Goal: Information Seeking & Learning: Learn about a topic

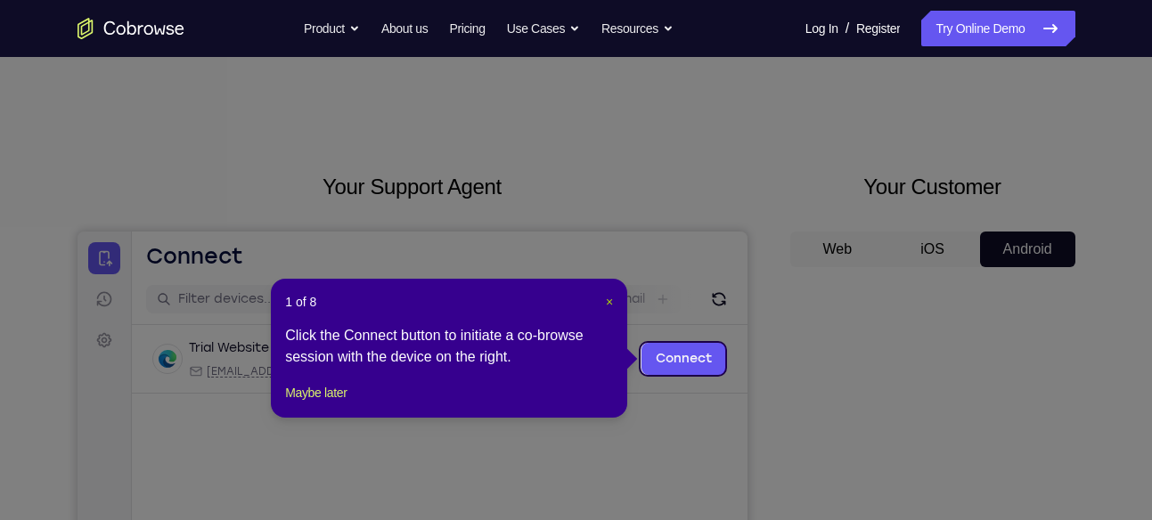
click at [612, 298] on span "×" at bounding box center [609, 302] width 7 height 14
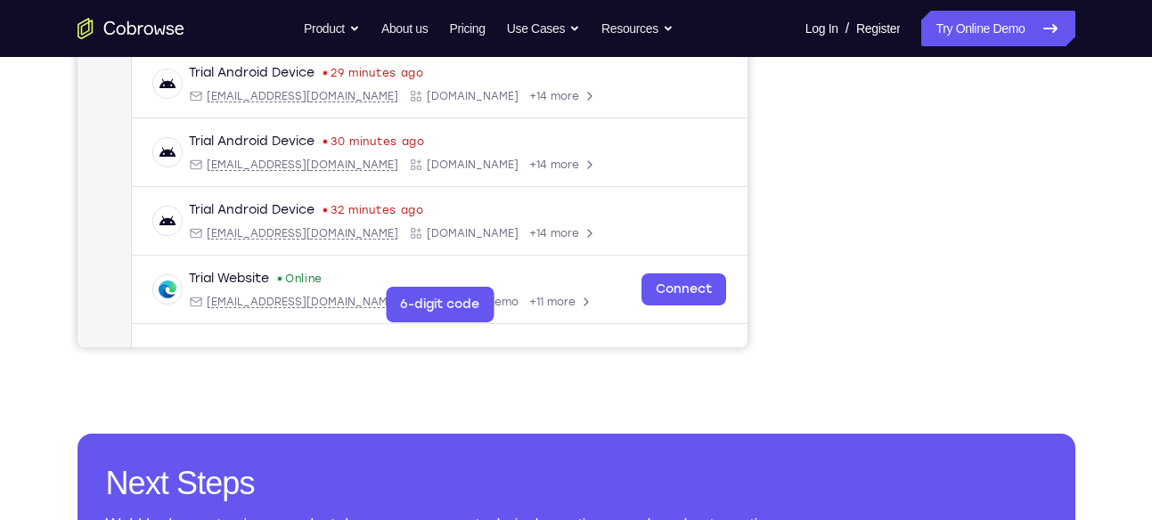
scroll to position [487, 0]
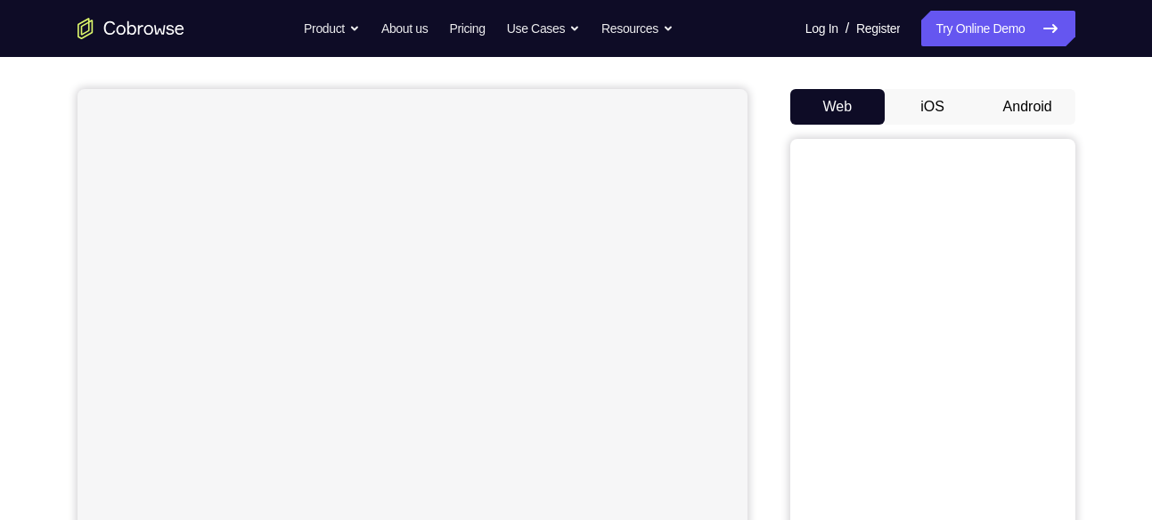
scroll to position [141, 0]
click at [1048, 91] on button "Android" at bounding box center [1027, 109] width 95 height 36
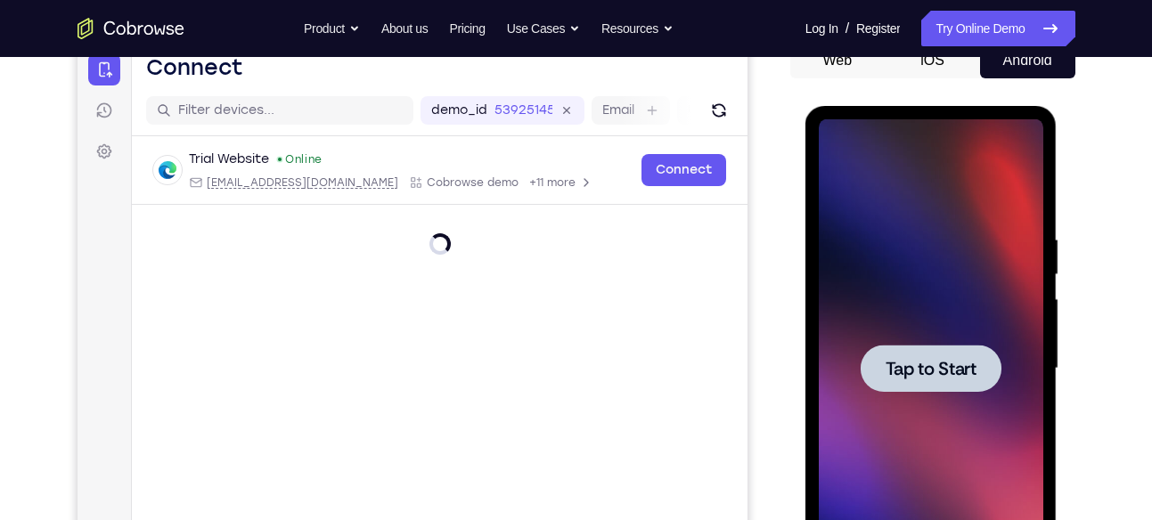
scroll to position [0, 0]
click at [885, 291] on div at bounding box center [931, 368] width 225 height 499
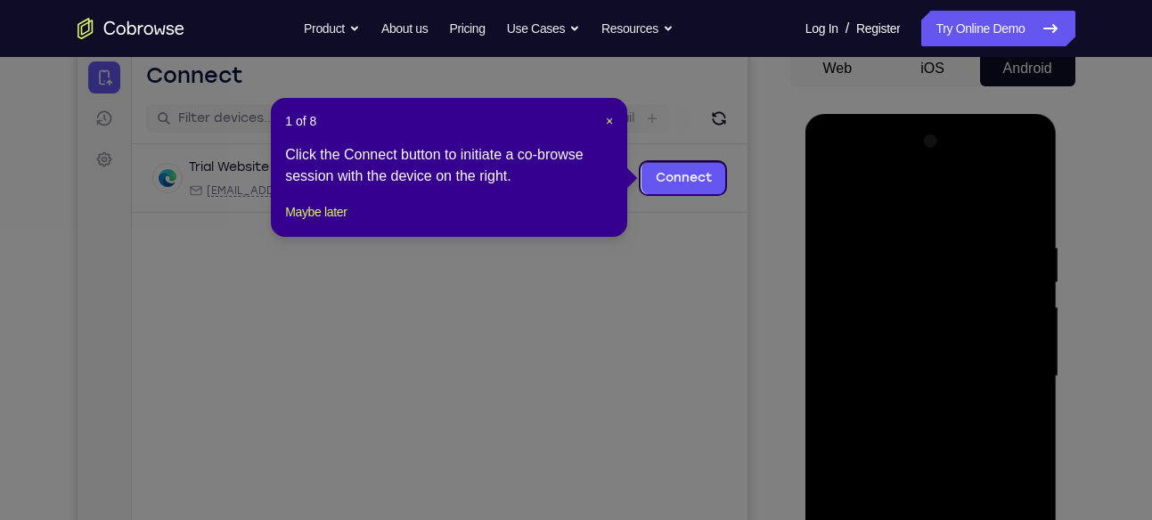
scroll to position [180, 0]
click at [609, 120] on span "×" at bounding box center [609, 122] width 7 height 14
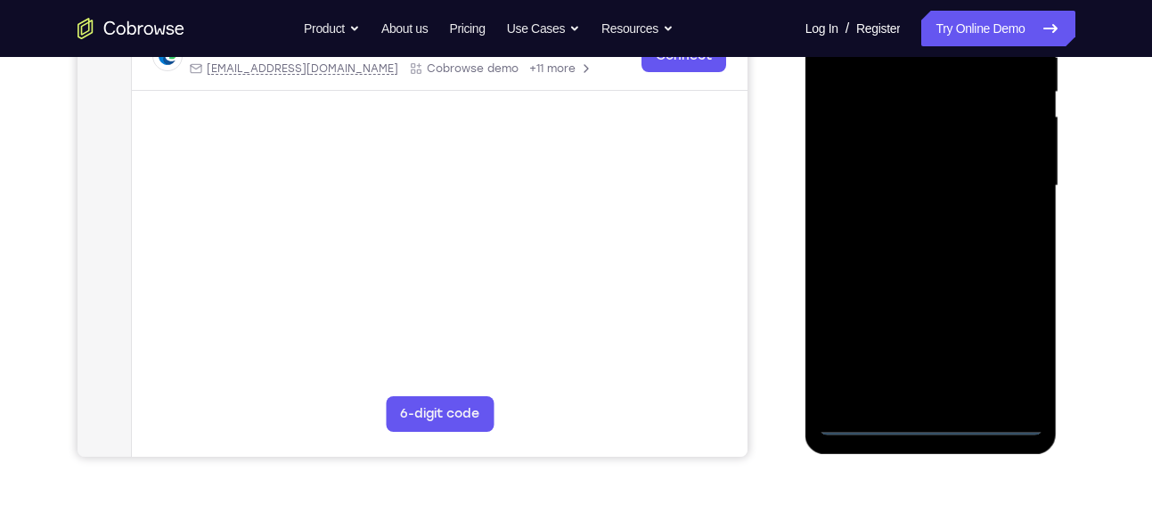
scroll to position [372, 0]
click at [935, 419] on div at bounding box center [931, 185] width 225 height 499
click at [1003, 340] on div at bounding box center [931, 185] width 225 height 499
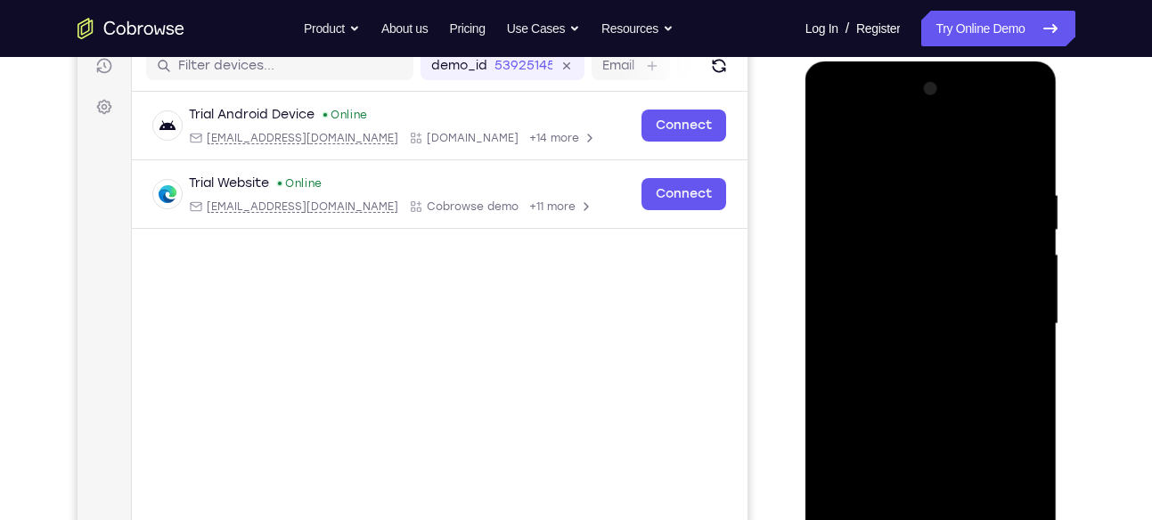
scroll to position [233, 0]
click at [929, 154] on div at bounding box center [931, 325] width 225 height 499
click at [998, 308] on div at bounding box center [931, 325] width 225 height 499
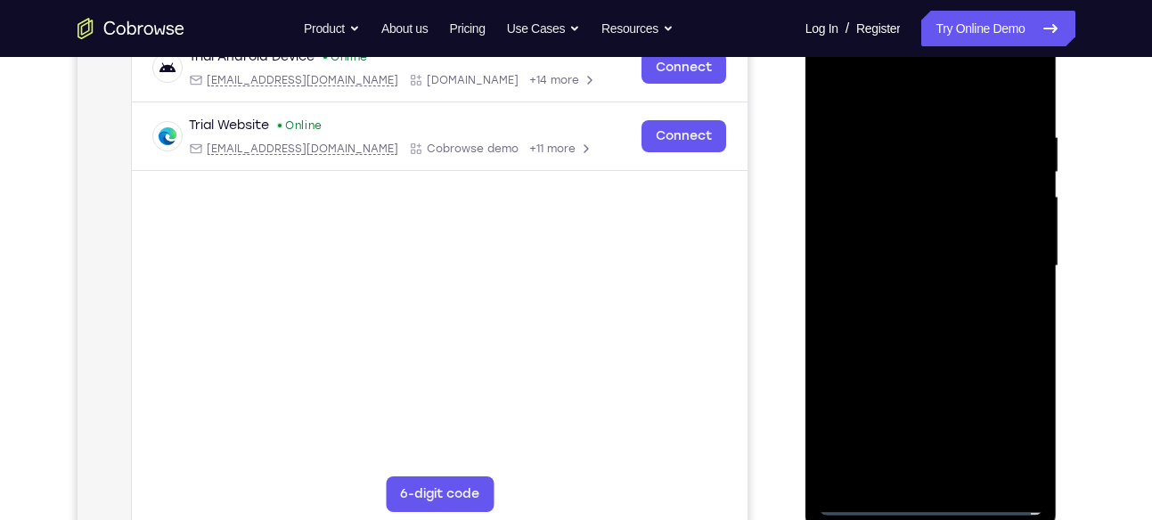
scroll to position [292, 0]
click at [917, 296] on div at bounding box center [931, 265] width 225 height 499
click at [939, 236] on div at bounding box center [931, 265] width 225 height 499
click at [905, 226] on div at bounding box center [931, 265] width 225 height 499
click at [905, 259] on div at bounding box center [931, 265] width 225 height 499
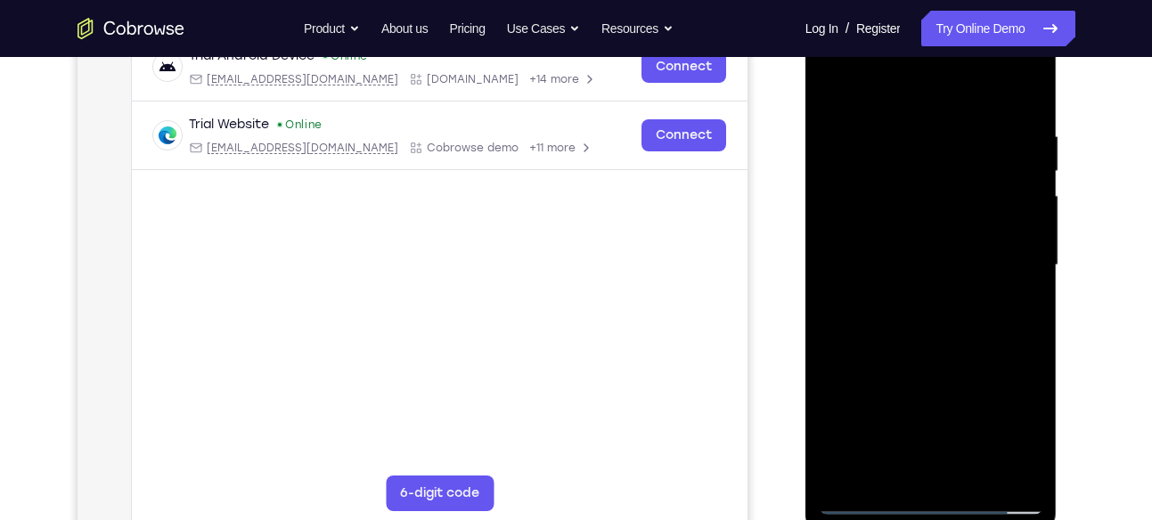
click at [907, 328] on div at bounding box center [931, 265] width 225 height 499
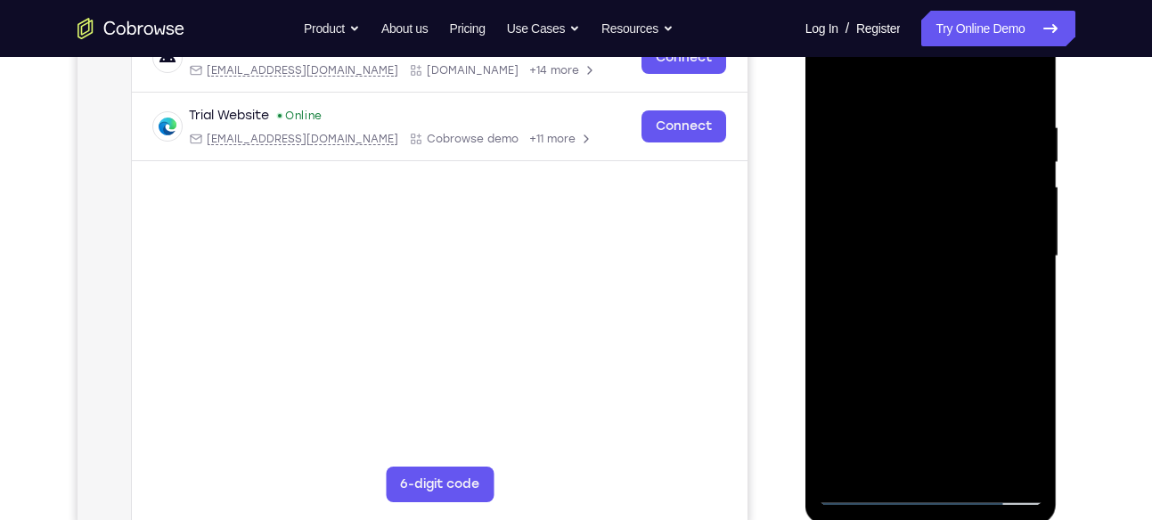
scroll to position [302, 0]
click at [958, 340] on div at bounding box center [931, 255] width 225 height 499
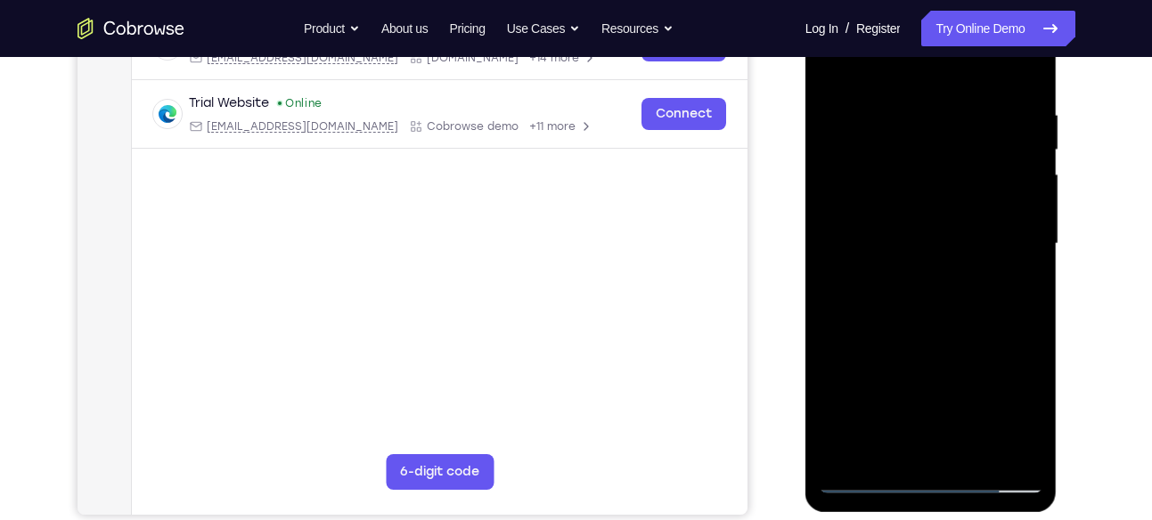
click at [978, 454] on div at bounding box center [931, 244] width 225 height 499
click at [969, 344] on div at bounding box center [931, 244] width 225 height 499
click at [958, 218] on div at bounding box center [931, 244] width 225 height 499
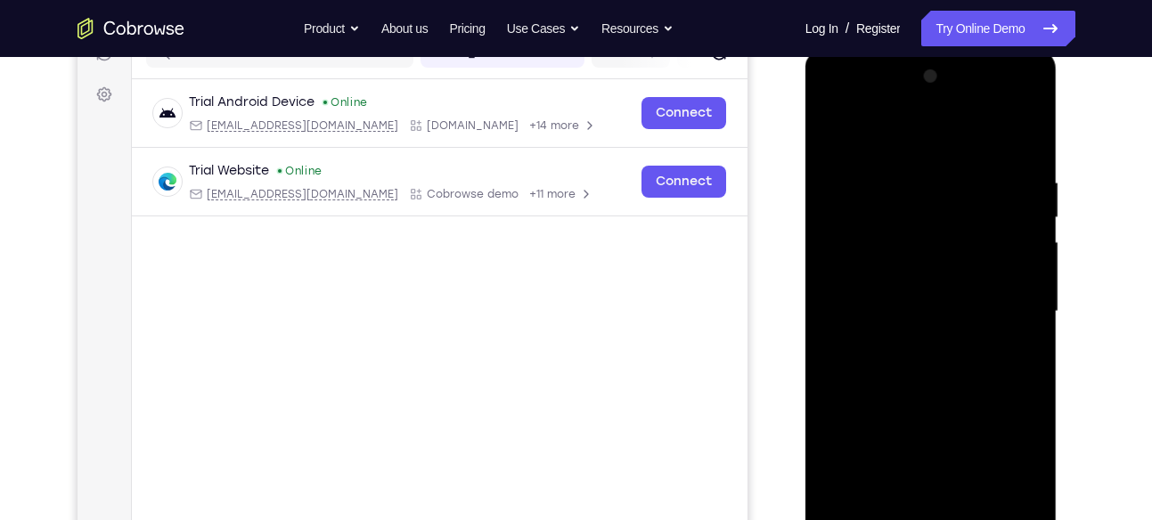
scroll to position [244, 0]
click at [835, 139] on div at bounding box center [931, 313] width 225 height 499
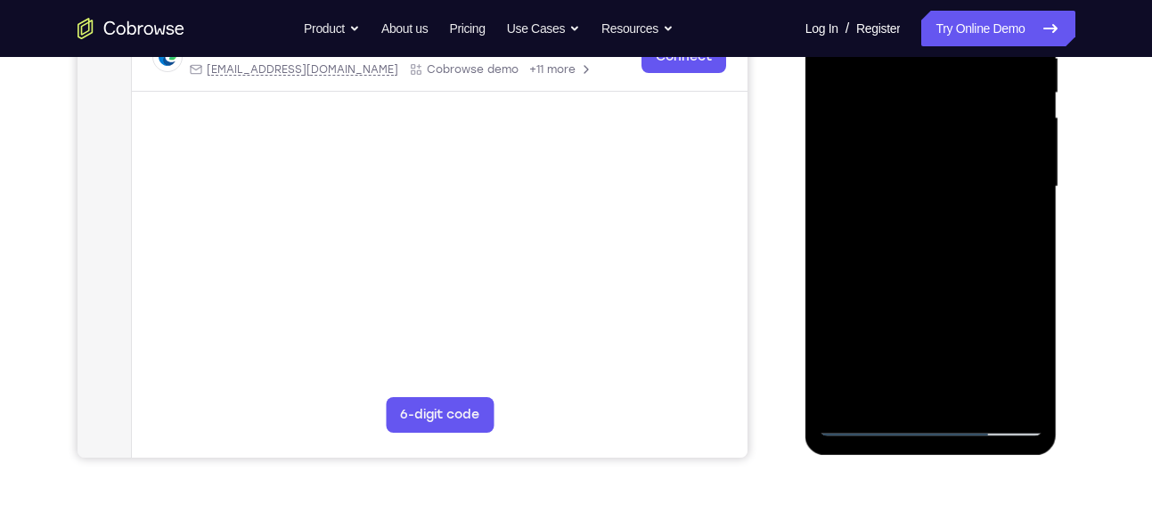
scroll to position [372, 0]
click at [868, 423] on div at bounding box center [931, 186] width 225 height 499
click at [862, 419] on div at bounding box center [931, 186] width 225 height 499
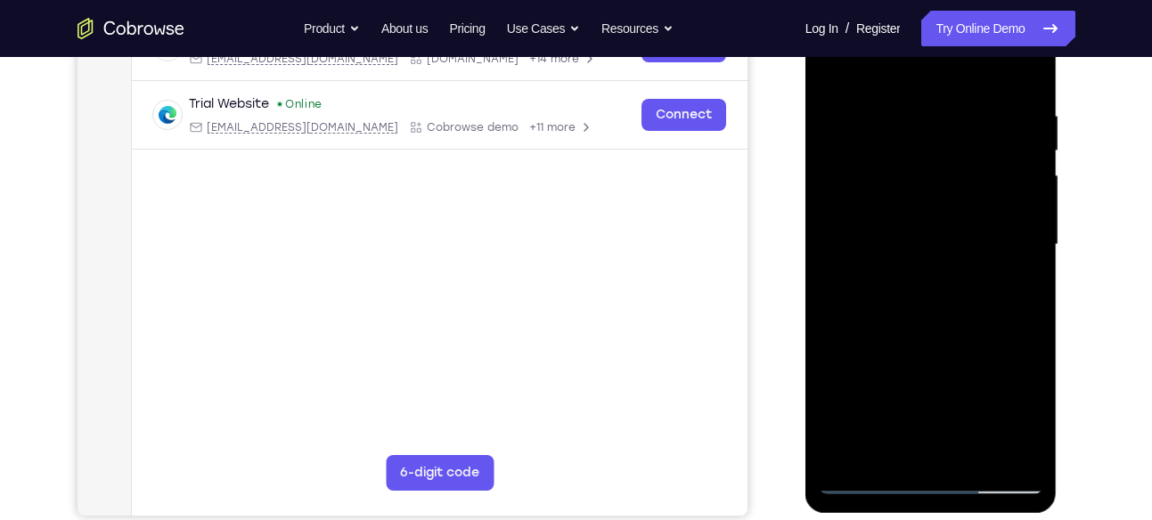
scroll to position [312, 0]
click at [904, 99] on div at bounding box center [931, 245] width 225 height 499
click at [1024, 195] on div at bounding box center [931, 245] width 225 height 499
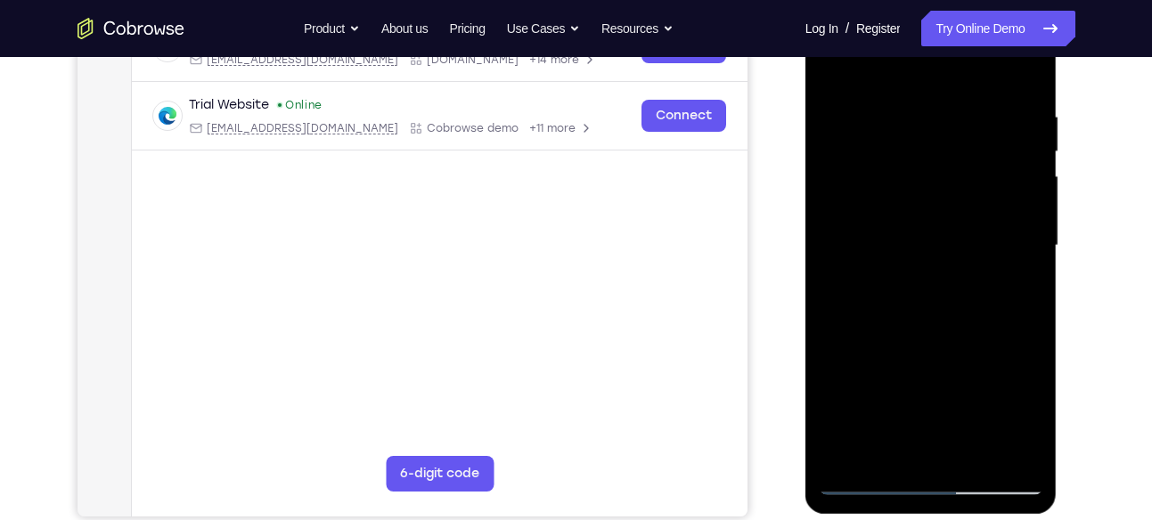
click at [1024, 195] on div at bounding box center [931, 245] width 225 height 499
click at [1023, 83] on div at bounding box center [931, 245] width 225 height 499
click at [978, 455] on div at bounding box center [931, 245] width 225 height 499
click at [977, 452] on div at bounding box center [931, 245] width 225 height 499
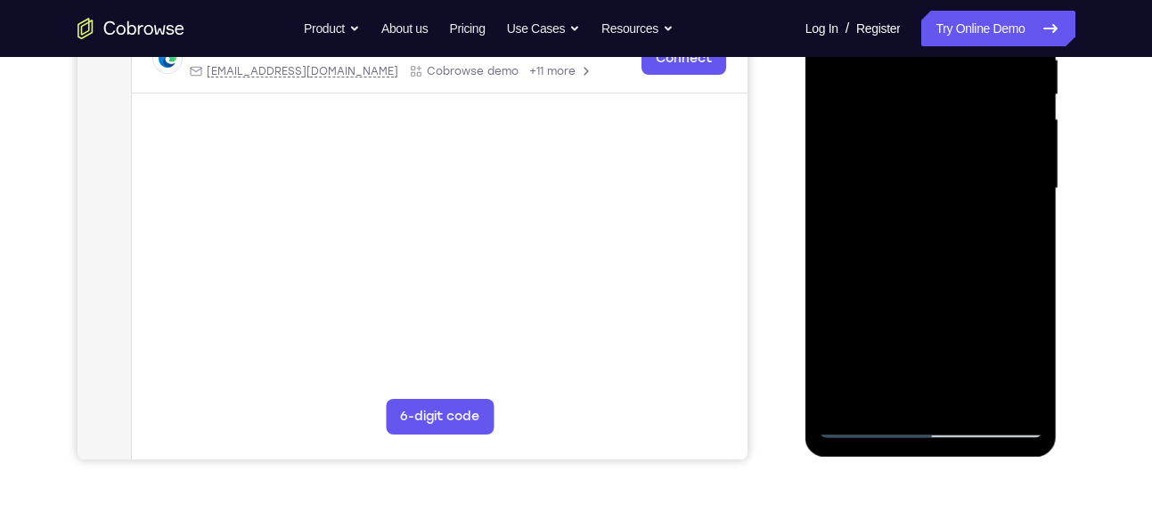
scroll to position [376, 0]
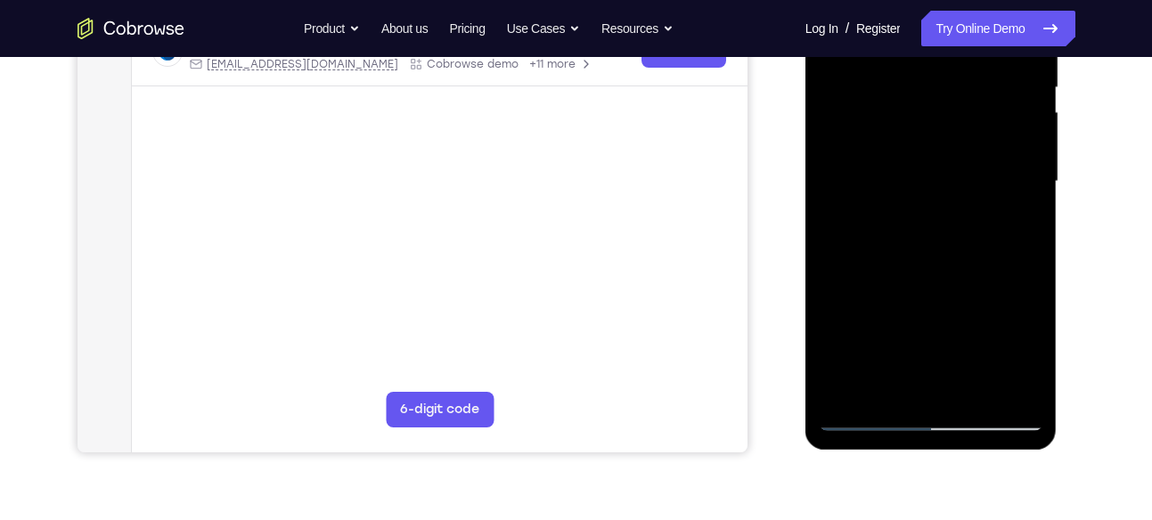
click at [866, 421] on div at bounding box center [931, 181] width 225 height 499
click at [967, 285] on div at bounding box center [931, 181] width 225 height 499
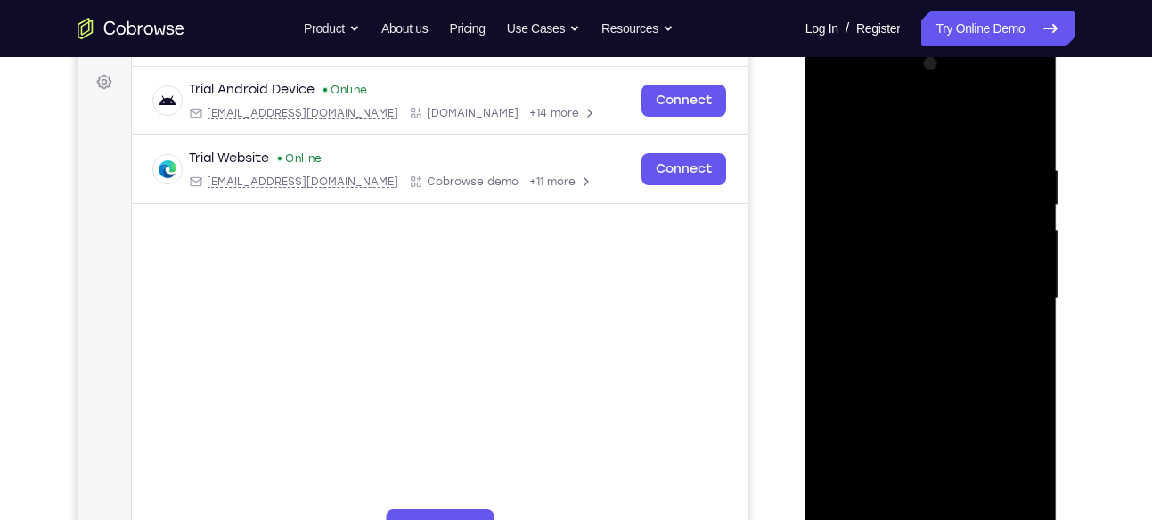
scroll to position [256, 0]
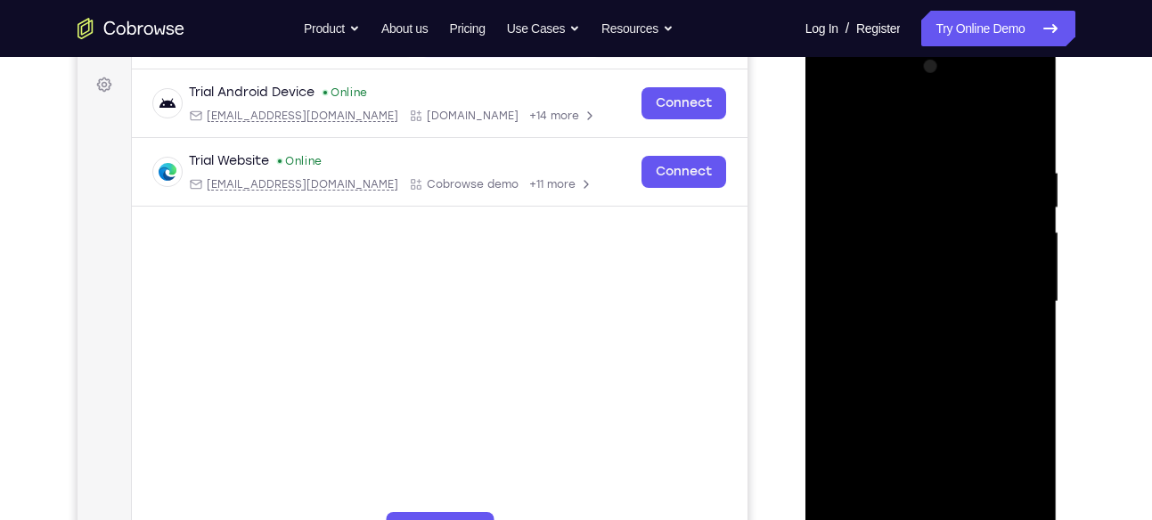
click at [838, 119] on div at bounding box center [931, 302] width 225 height 499
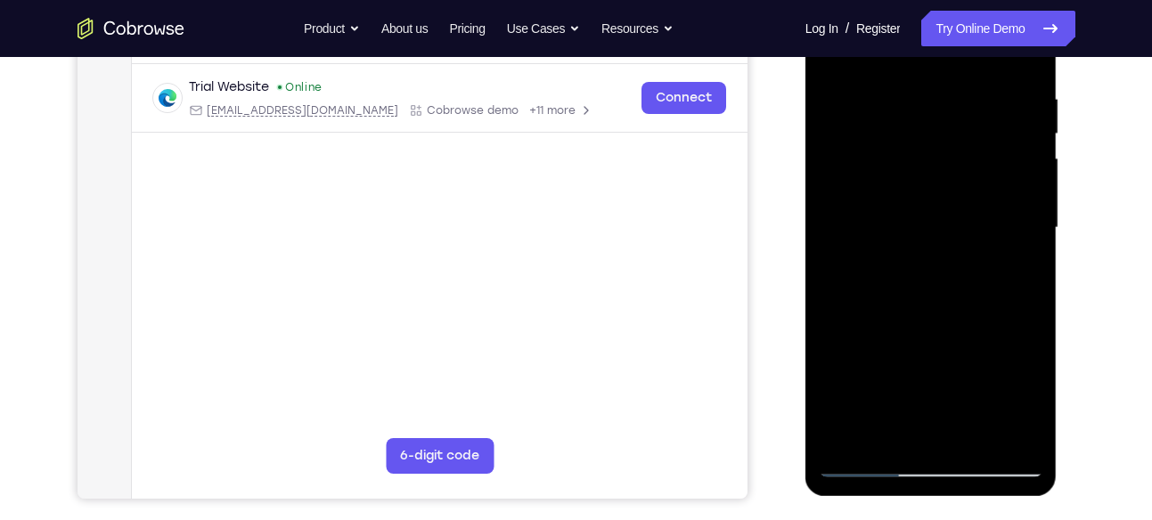
scroll to position [328, 0]
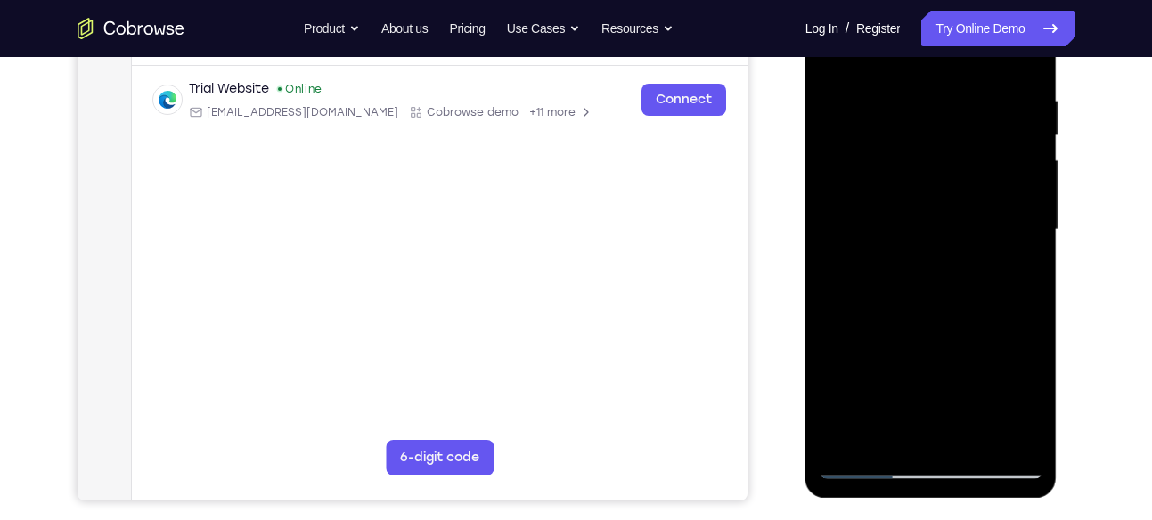
click at [967, 96] on div at bounding box center [931, 229] width 225 height 499
drag, startPoint x: 1003, startPoint y: 75, endPoint x: 899, endPoint y: 81, distance: 104.4
click at [899, 81] on div at bounding box center [931, 229] width 225 height 499
drag, startPoint x: 978, startPoint y: 94, endPoint x: 870, endPoint y: 93, distance: 108.7
click at [870, 93] on div at bounding box center [931, 229] width 225 height 499
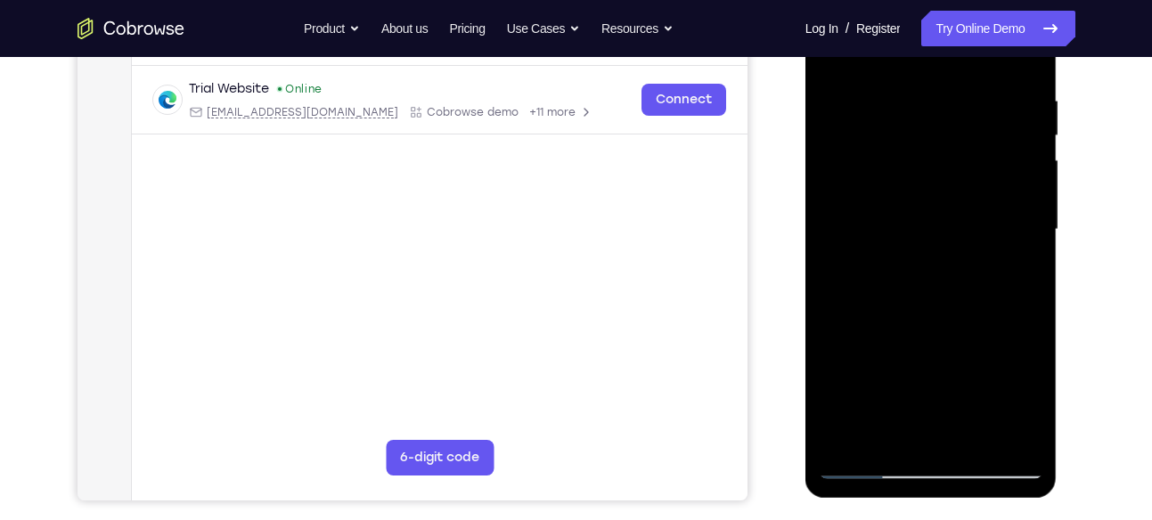
click at [970, 90] on div at bounding box center [931, 229] width 225 height 499
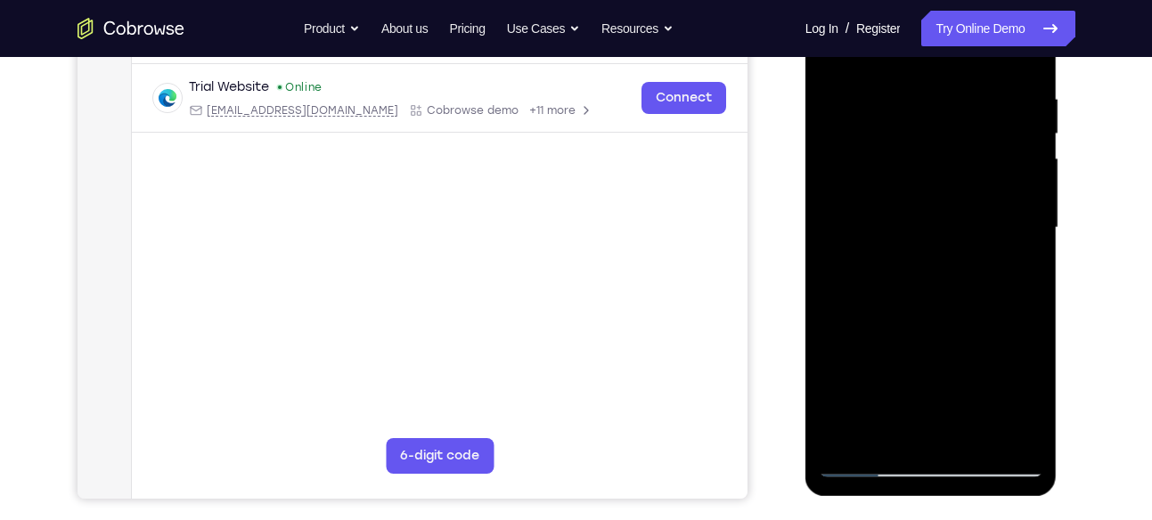
click at [1024, 430] on div at bounding box center [931, 228] width 225 height 499
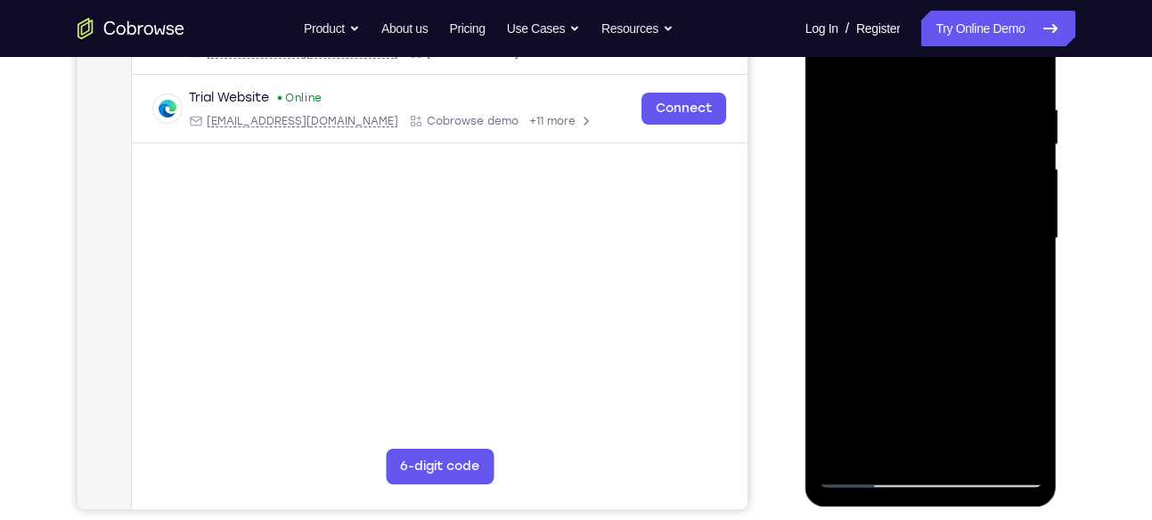
scroll to position [321, 0]
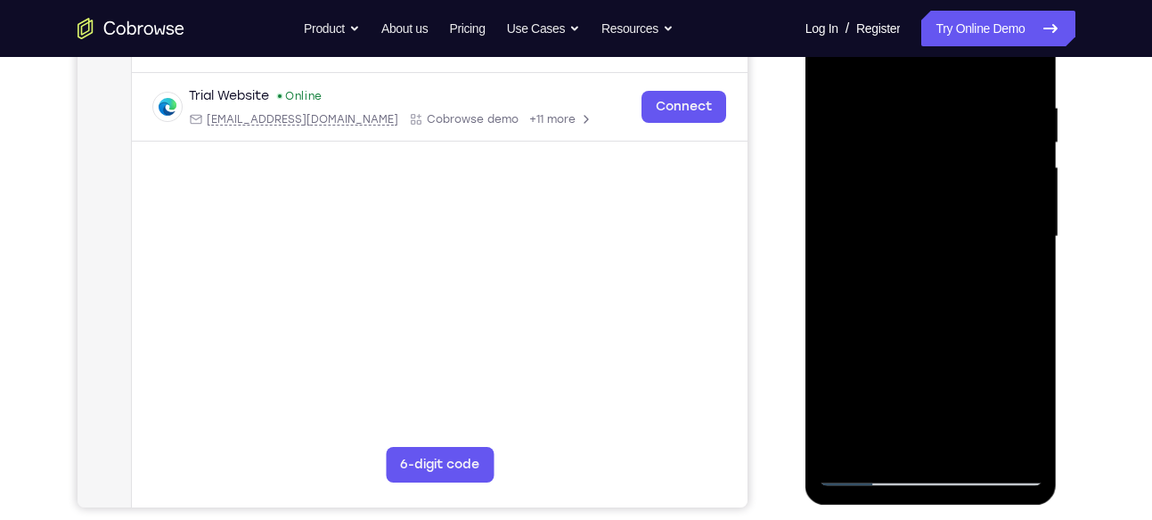
click at [1017, 234] on div at bounding box center [931, 237] width 225 height 499
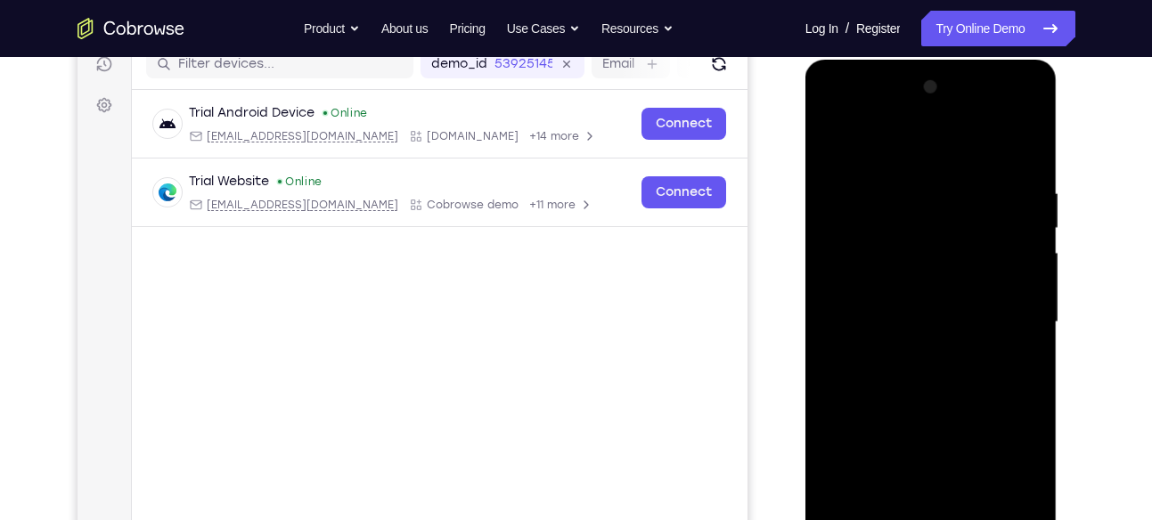
scroll to position [216, 0]
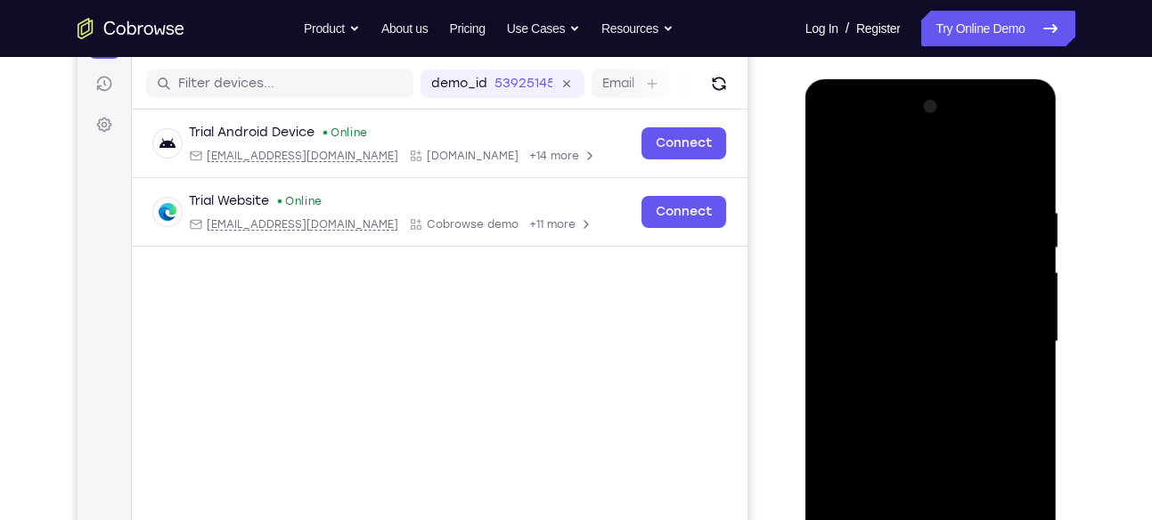
click at [1019, 345] on div at bounding box center [931, 342] width 225 height 499
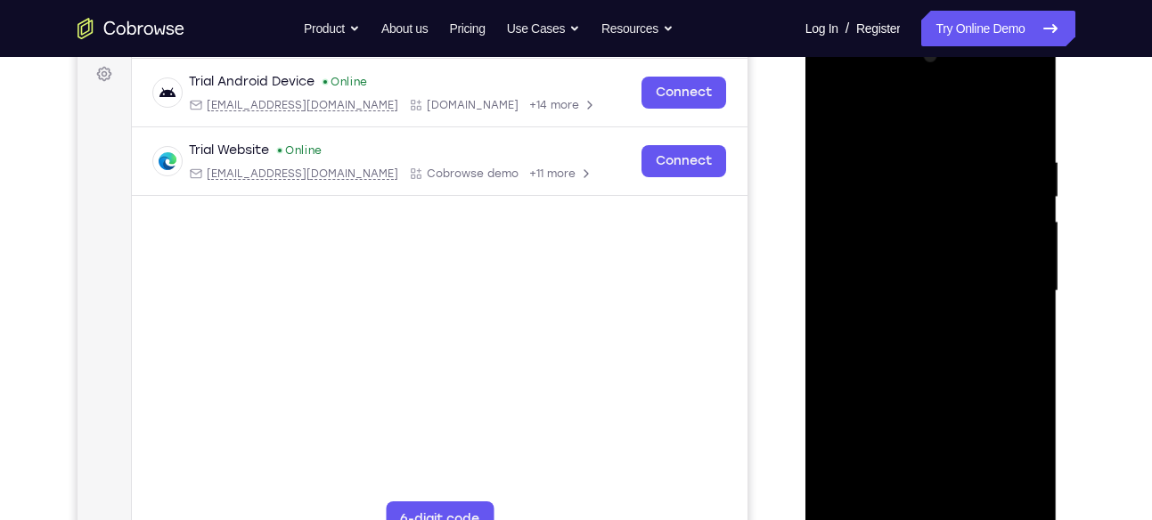
scroll to position [267, 0]
click at [1019, 345] on div at bounding box center [931, 290] width 225 height 499
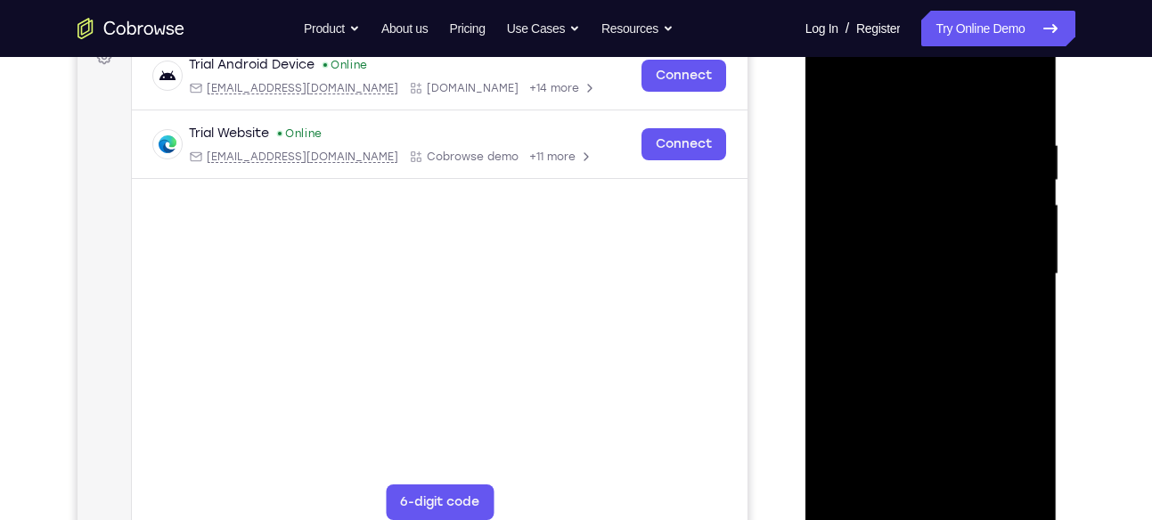
scroll to position [282, 0]
click at [1026, 104] on div at bounding box center [931, 275] width 225 height 499
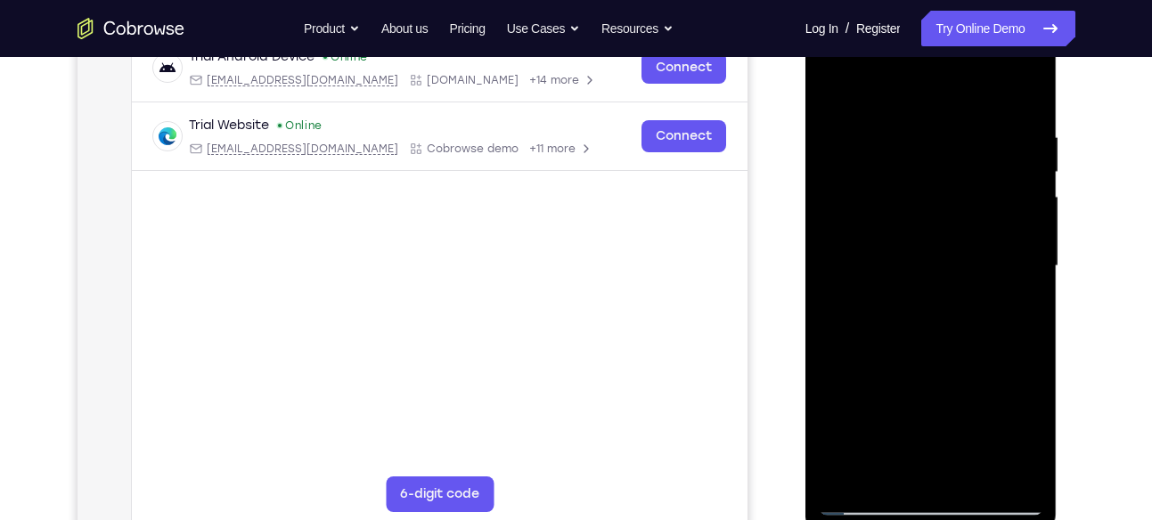
scroll to position [291, 0]
click at [1024, 87] on div at bounding box center [931, 267] width 225 height 499
click at [1024, 101] on div at bounding box center [931, 267] width 225 height 499
click at [1024, 97] on div at bounding box center [931, 267] width 225 height 499
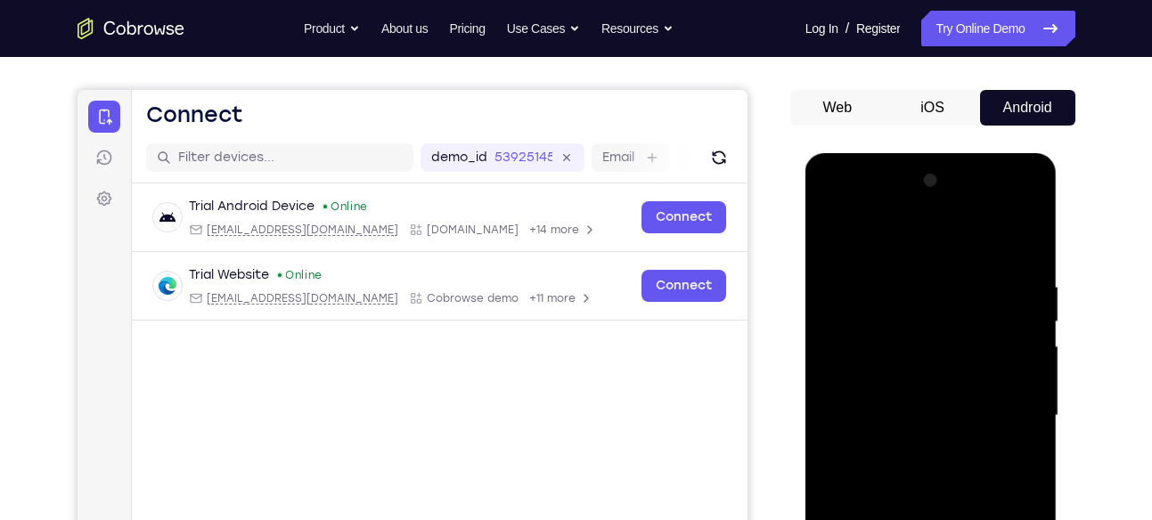
scroll to position [119, 0]
